Goal: Contribute content

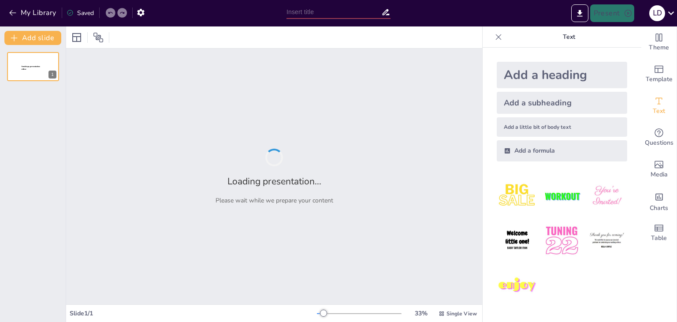
type input "Comprendiendo las Emociones Afectivas y Conflictivas"
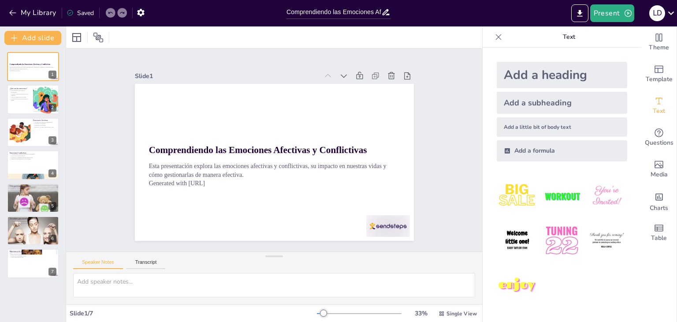
click at [505, 196] on img at bounding box center [517, 195] width 41 height 41
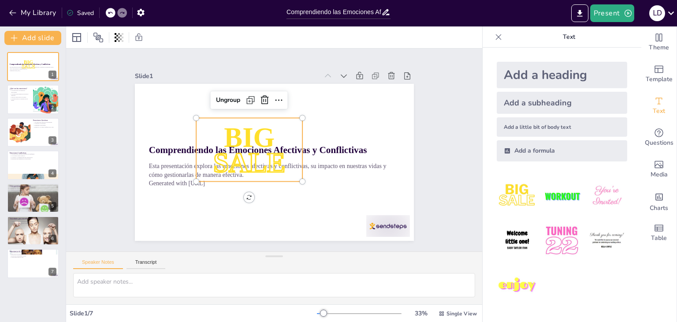
click at [292, 182] on div at bounding box center [295, 186] width 9 height 9
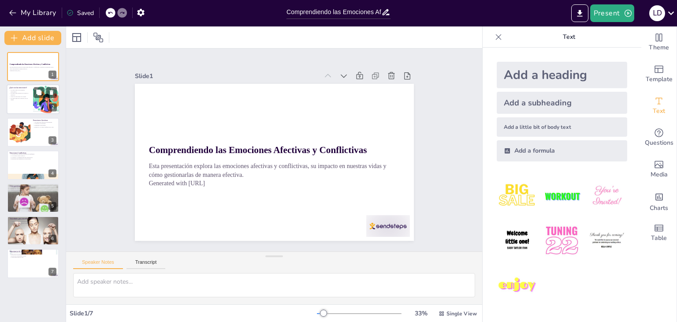
click at [17, 100] on div at bounding box center [33, 100] width 53 height 30
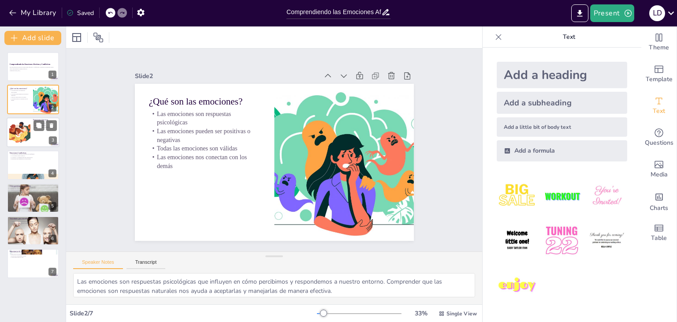
click at [23, 128] on div at bounding box center [20, 132] width 36 height 27
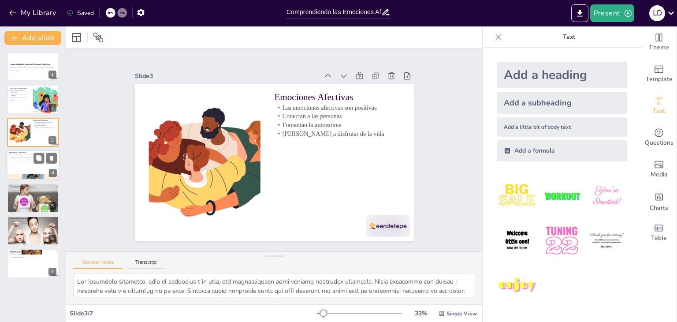
click at [21, 155] on p "La ira puede causar conflictos" at bounding box center [33, 156] width 48 height 2
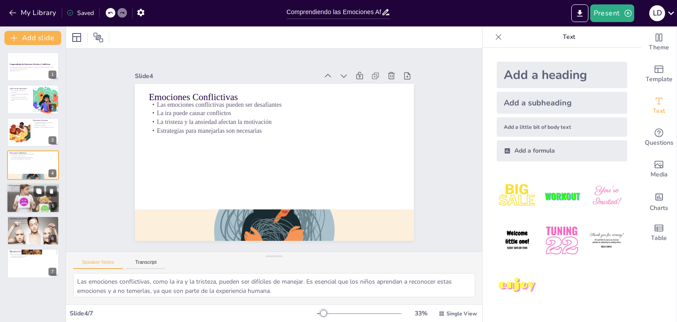
click at [22, 197] on div at bounding box center [33, 198] width 60 height 30
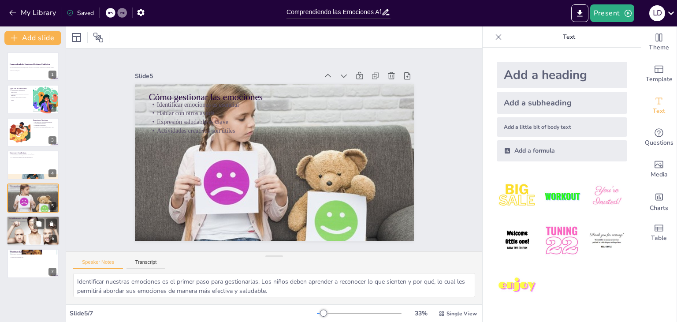
click at [25, 224] on p "Desarrollo de empatía" at bounding box center [33, 224] width 48 height 2
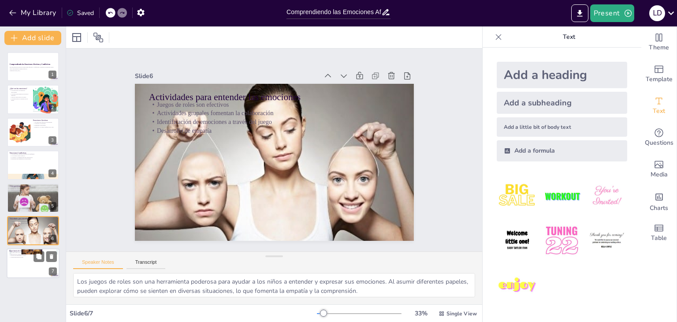
click at [30, 262] on div at bounding box center [33, 264] width 53 height 30
type textarea "Las emociones son fundamentales en nuestra vida diaria. Nos guían en nuestras d…"
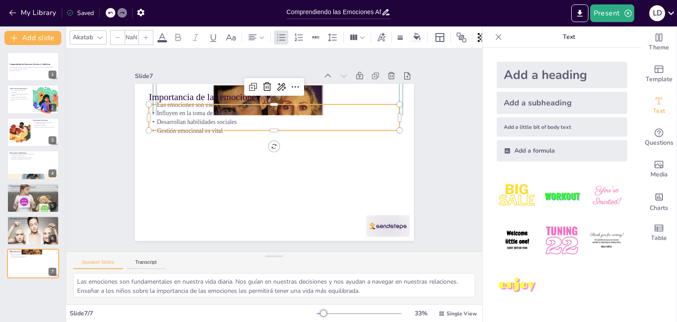
type input "32"
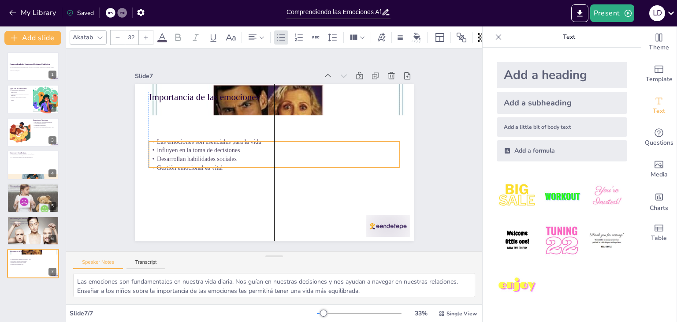
drag, startPoint x: 181, startPoint y: 104, endPoint x: 179, endPoint y: 141, distance: 37.1
click at [193, 141] on p "Las emociones son esenciales para la vida" at bounding box center [280, 144] width 175 height 192
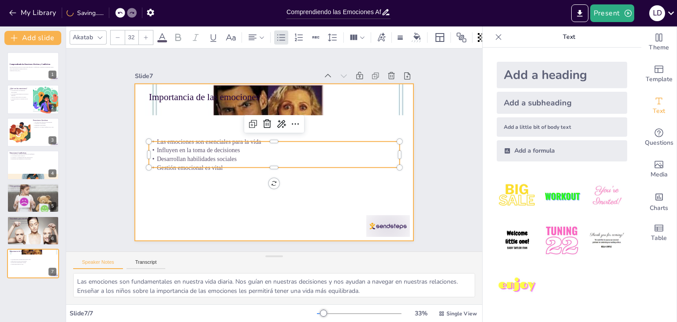
click at [241, 184] on div at bounding box center [264, 158] width 303 height 312
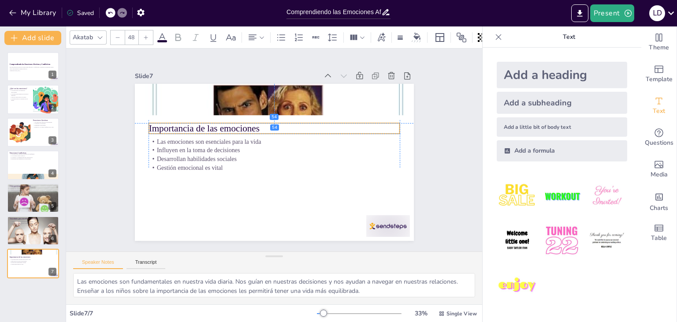
drag, startPoint x: 190, startPoint y: 91, endPoint x: 191, endPoint y: 119, distance: 28.2
click at [191, 119] on p "Importancia de las emociones" at bounding box center [281, 129] width 243 height 90
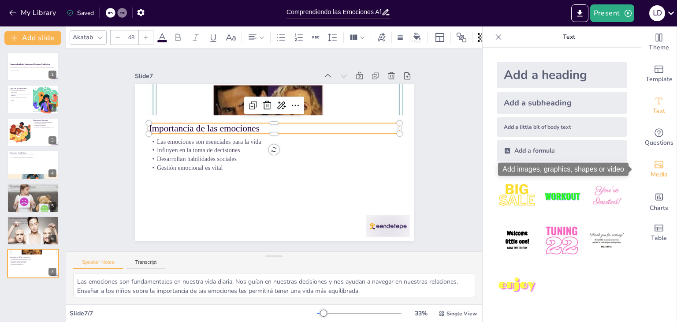
click at [650, 171] on span "Media" at bounding box center [658, 175] width 17 height 10
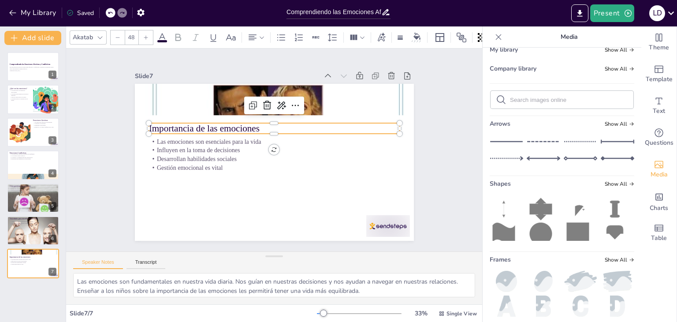
scroll to position [138, 0]
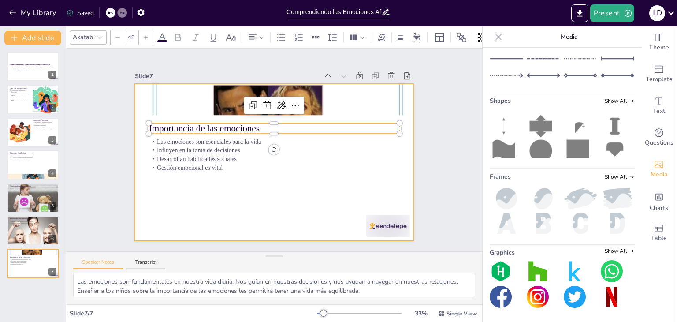
click at [189, 191] on div at bounding box center [266, 158] width 312 height 303
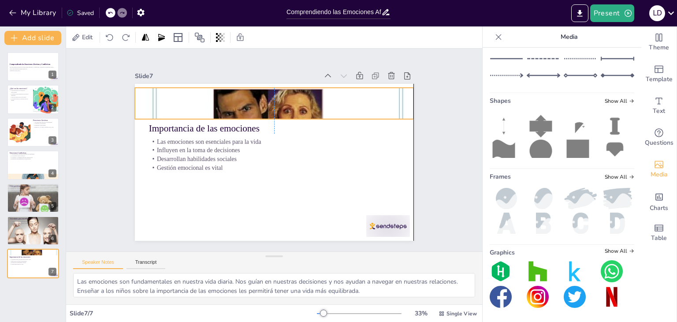
click at [274, 106] on div at bounding box center [318, 135] width 429 height 377
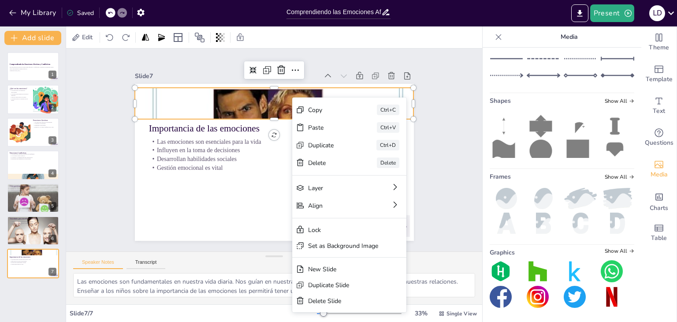
click at [457, 141] on div "Slide 1 Comprendiendo las Emociones Afectivas y Conflictivas Esta presentación …" at bounding box center [273, 149] width 435 height 245
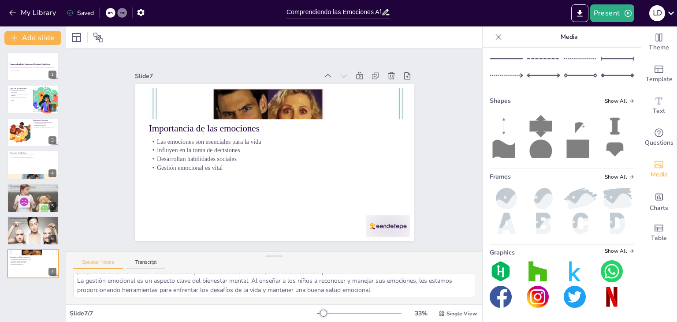
scroll to position [57, 0]
click at [644, 33] on div "Theme" at bounding box center [658, 42] width 35 height 32
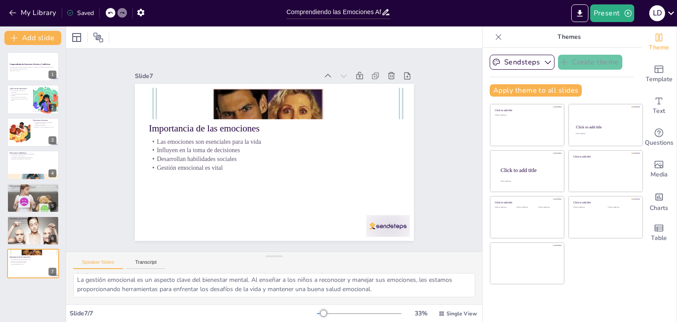
click at [494, 34] on icon at bounding box center [498, 37] width 9 height 9
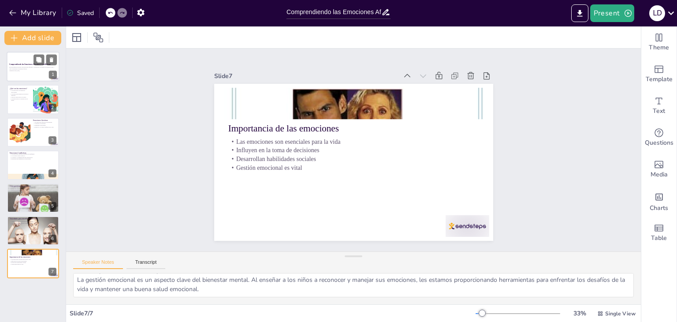
click at [34, 68] on p "Esta presentación explora las emociones afectivas y conflictivas, su impacto en…" at bounding box center [33, 68] width 48 height 3
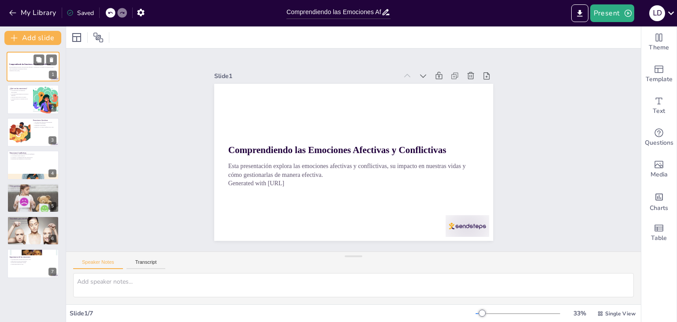
scroll to position [0, 0]
click at [139, 11] on icon "button" at bounding box center [140, 12] width 7 height 7
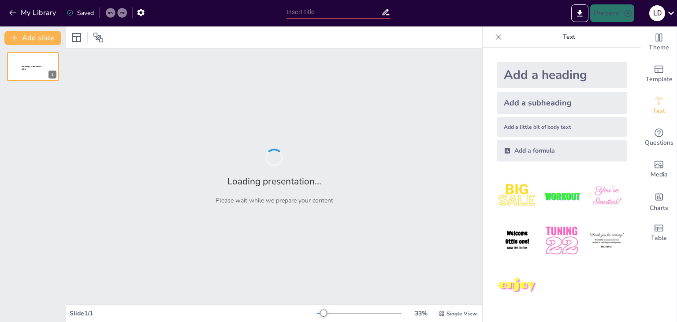
type input "Comprendiendo las Emociones Afectivas y Conflictivas"
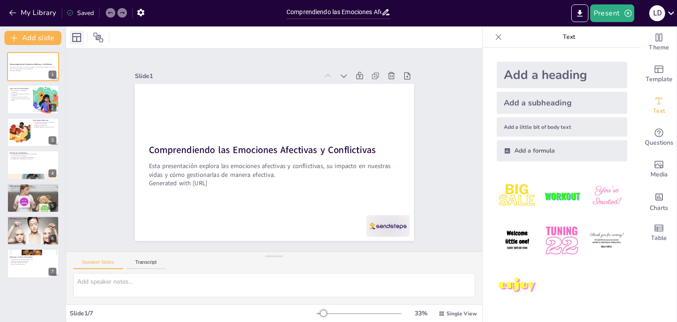
click at [70, 38] on div at bounding box center [77, 37] width 14 height 14
click at [102, 43] on div at bounding box center [98, 37] width 14 height 14
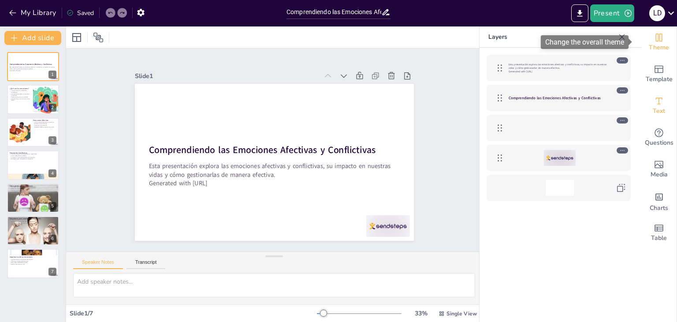
click at [655, 41] on icon "Change the overall theme" at bounding box center [659, 37] width 11 height 11
